Goal: Task Accomplishment & Management: Complete application form

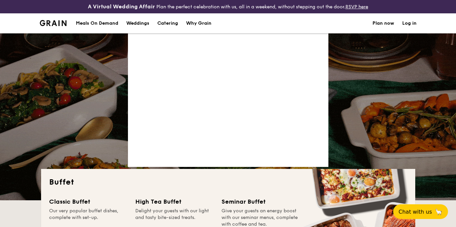
select select
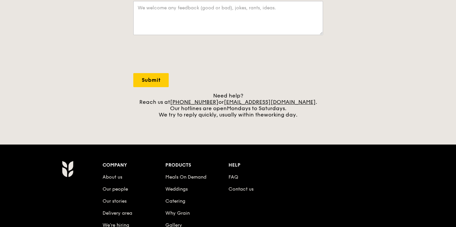
scroll to position [237, 0]
